Goal: Information Seeking & Learning: Learn about a topic

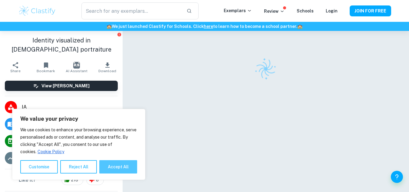
click at [110, 169] on button "Accept All" at bounding box center [118, 166] width 38 height 13
checkbox input "true"
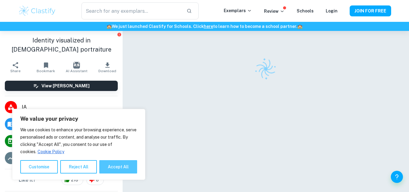
checkbox input "true"
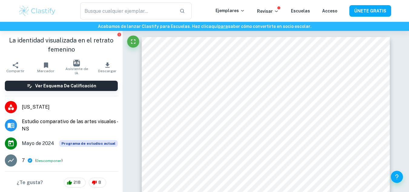
click at [201, 12] on div "​" at bounding box center [135, 10] width 159 height 17
click at [245, 13] on p "Ejemplares" at bounding box center [230, 10] width 29 height 7
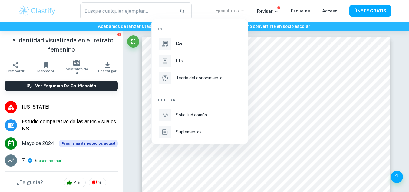
click at [273, 8] on div at bounding box center [204, 96] width 409 height 192
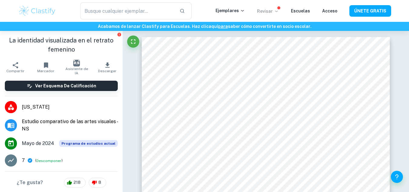
click at [278, 10] on icon at bounding box center [276, 11] width 5 height 5
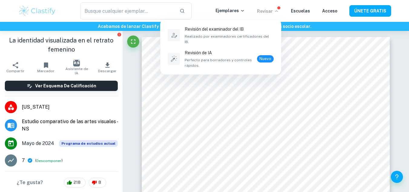
click at [306, 8] on div at bounding box center [204, 96] width 409 height 192
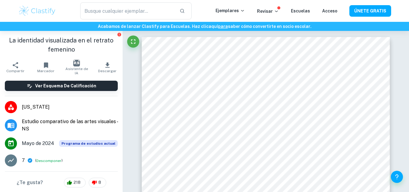
click at [303, 13] on div "Escuelas" at bounding box center [300, 10] width 19 height 7
click at [304, 10] on font "Escuelas" at bounding box center [300, 10] width 19 height 5
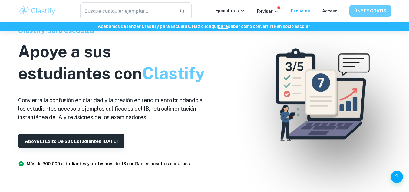
click at [359, 14] on font "ÚNETE GRATIS" at bounding box center [371, 11] width 32 height 8
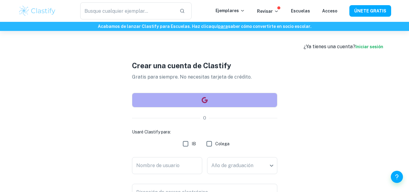
click at [199, 100] on button "button" at bounding box center [204, 100] width 145 height 15
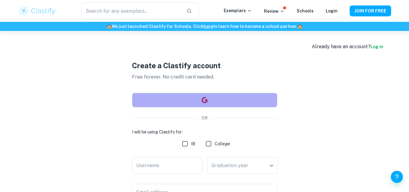
click at [188, 101] on button "button" at bounding box center [204, 100] width 145 height 15
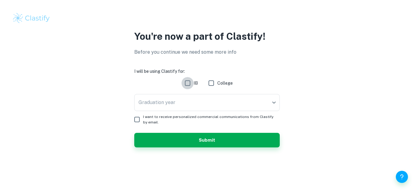
click at [189, 83] on input "IB" at bounding box center [188, 83] width 12 height 12
checkbox input "true"
click at [138, 119] on input "I want to receive personalized commercial communications from Clastify by email." at bounding box center [137, 119] width 12 height 12
checkbox input "true"
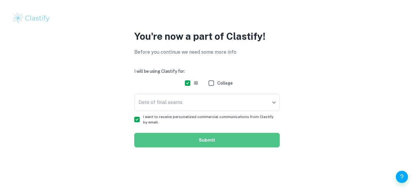
click at [166, 139] on button "Submit" at bounding box center [206, 140] width 145 height 15
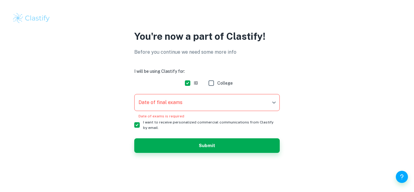
click at [165, 98] on body "We value your privacy We use cookies to enhance your browsing experience, serve…" at bounding box center [207, 96] width 414 height 192
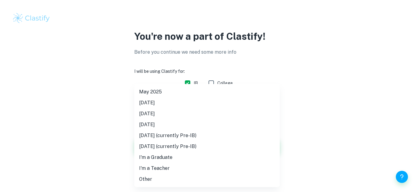
click at [289, 56] on div at bounding box center [207, 96] width 414 height 192
click at [240, 102] on body "Valoramos tu privacidad Utilizamos cookies para mejorar tu experiencia de naveg…" at bounding box center [207, 96] width 414 height 192
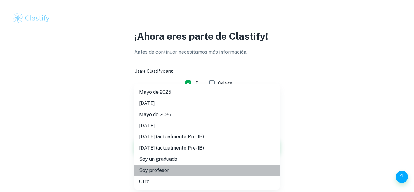
click at [146, 172] on font "Soy profesor" at bounding box center [154, 170] width 30 height 6
type input "Teacher"
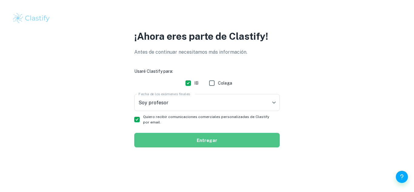
click at [178, 133] on button "Entregar" at bounding box center [206, 140] width 145 height 15
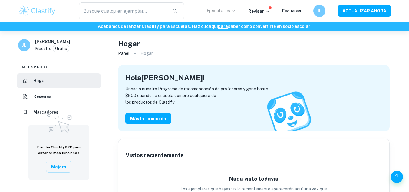
click at [230, 10] on font "Ejemplares" at bounding box center [218, 10] width 23 height 5
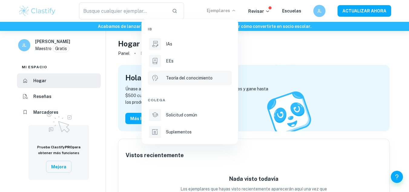
click at [200, 76] on font "Teoría del conocimiento" at bounding box center [189, 77] width 47 height 5
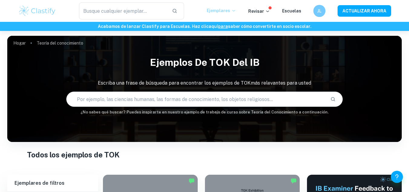
click at [235, 9] on icon at bounding box center [234, 10] width 5 height 5
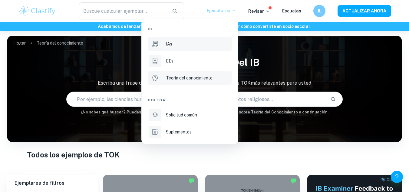
click at [181, 44] on div "IAs" at bounding box center [198, 44] width 65 height 7
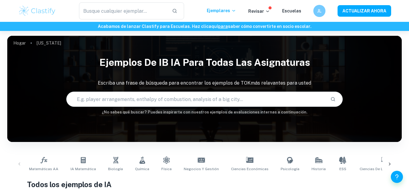
click at [233, 15] on div "​ Ejemplares Revisar Escuelas JL ACTUALIZAR AHORA" at bounding box center [205, 10] width 388 height 17
click at [230, 12] on font "Ejemplares" at bounding box center [218, 10] width 23 height 5
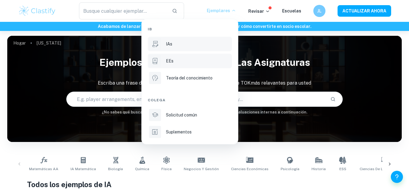
click at [190, 63] on div "EEs" at bounding box center [198, 61] width 65 height 7
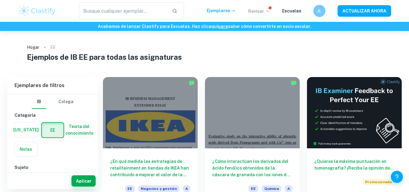
click at [267, 12] on icon at bounding box center [267, 11] width 5 height 5
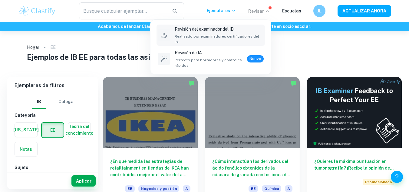
click at [216, 33] on div "Revisión del examinador del IB Realizado por examinadores certificadores del IB." at bounding box center [219, 35] width 89 height 19
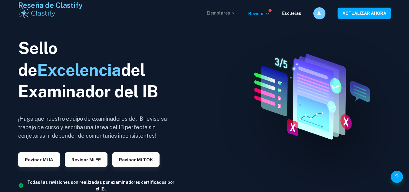
click at [225, 13] on font "Ejemplares" at bounding box center [218, 13] width 23 height 5
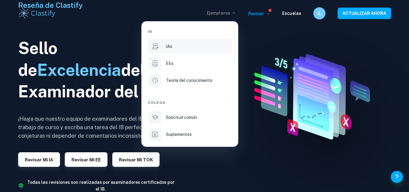
click at [192, 46] on div "IAs" at bounding box center [198, 46] width 65 height 7
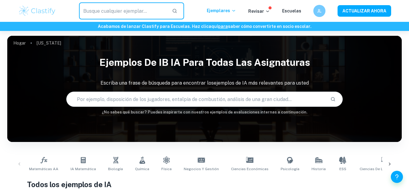
click at [127, 9] on input "text" at bounding box center [123, 10] width 88 height 17
type input "MONOGRAFIAS"
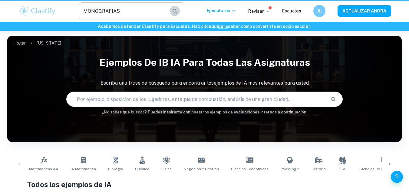
click at [178, 10] on icon "button" at bounding box center [174, 10] width 5 height 5
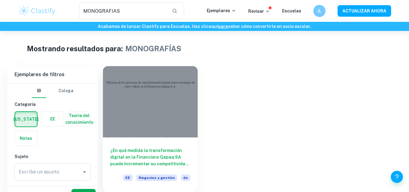
scroll to position [31, 0]
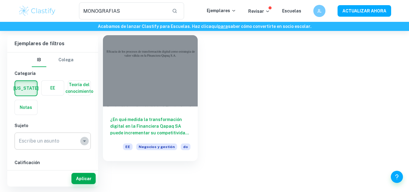
click at [84, 144] on icon "Abierto" at bounding box center [84, 140] width 7 height 7
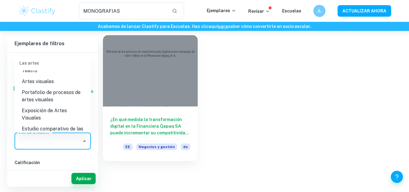
scroll to position [1042, 0]
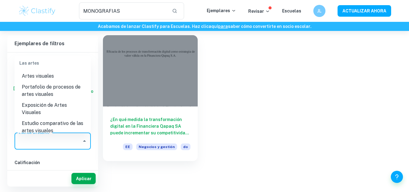
click at [54, 112] on font "Exposición de Artes Visuales" at bounding box center [44, 108] width 45 height 13
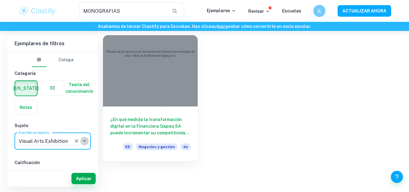
click at [82, 140] on icon "Open" at bounding box center [84, 140] width 7 height 7
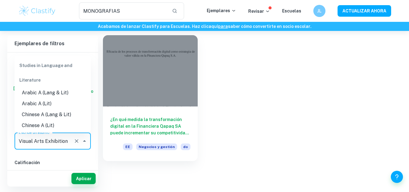
scroll to position [1028, 0]
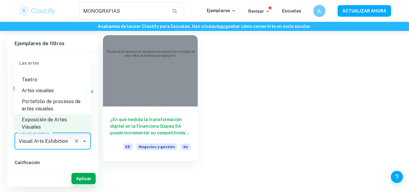
click at [49, 93] on font "Artes visuales" at bounding box center [38, 91] width 32 height 6
type input "Visual Arts"
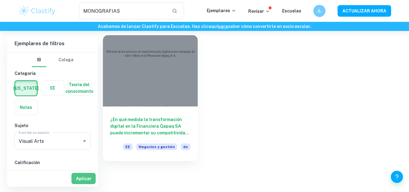
click at [80, 178] on font "Aplicar" at bounding box center [83, 178] width 15 height 5
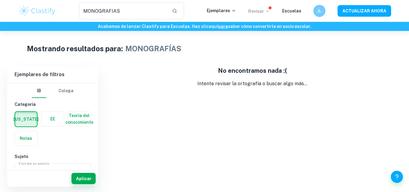
click at [268, 12] on icon at bounding box center [267, 11] width 5 height 5
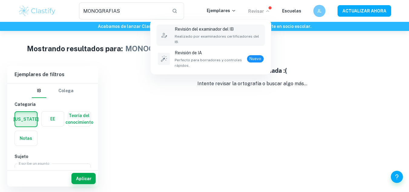
click at [233, 34] on span "Realizado por examinadores certificadores del IB." at bounding box center [219, 39] width 89 height 11
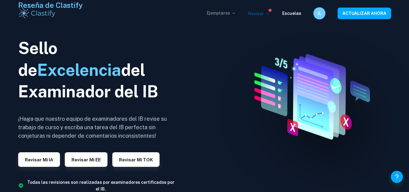
click at [230, 12] on font "Ejemplares" at bounding box center [218, 13] width 23 height 5
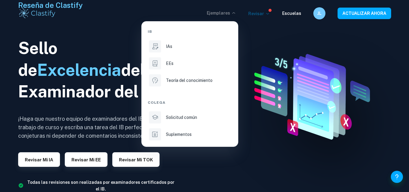
click at [165, 101] on font "Colega" at bounding box center [157, 102] width 18 height 4
click at [176, 135] on font "Suplementos" at bounding box center [179, 134] width 26 height 5
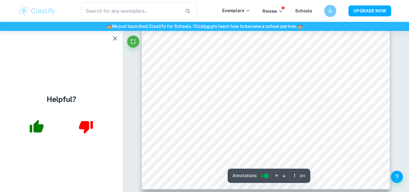
scroll to position [24, 0]
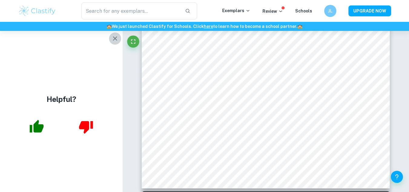
click at [112, 38] on icon "button" at bounding box center [115, 38] width 7 height 7
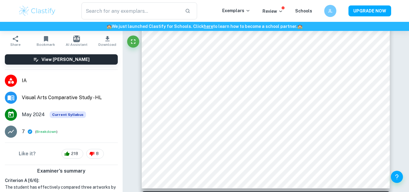
scroll to position [25, 0]
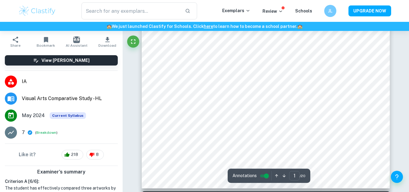
click at [214, 9] on div "​" at bounding box center [139, 10] width 166 height 17
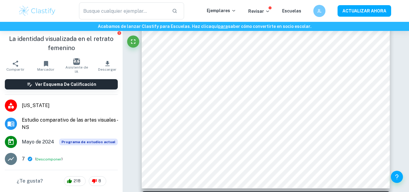
scroll to position [0, 0]
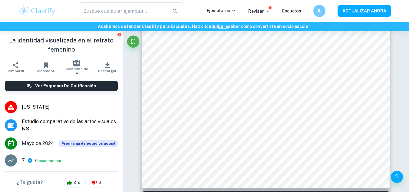
click at [43, 107] on span "[US_STATE]" at bounding box center [70, 106] width 96 height 7
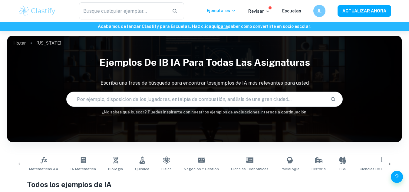
click at [114, 100] on input "text" at bounding box center [196, 99] width 259 height 17
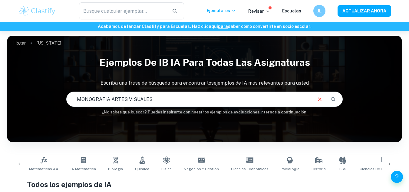
type input "MONOGRAFIA ARTES VISUALES"
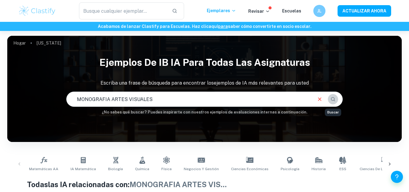
click at [334, 97] on icon "Buscar" at bounding box center [333, 98] width 5 height 5
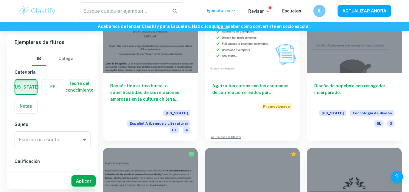
scroll to position [2917, 0]
